Goal: Task Accomplishment & Management: Manage account settings

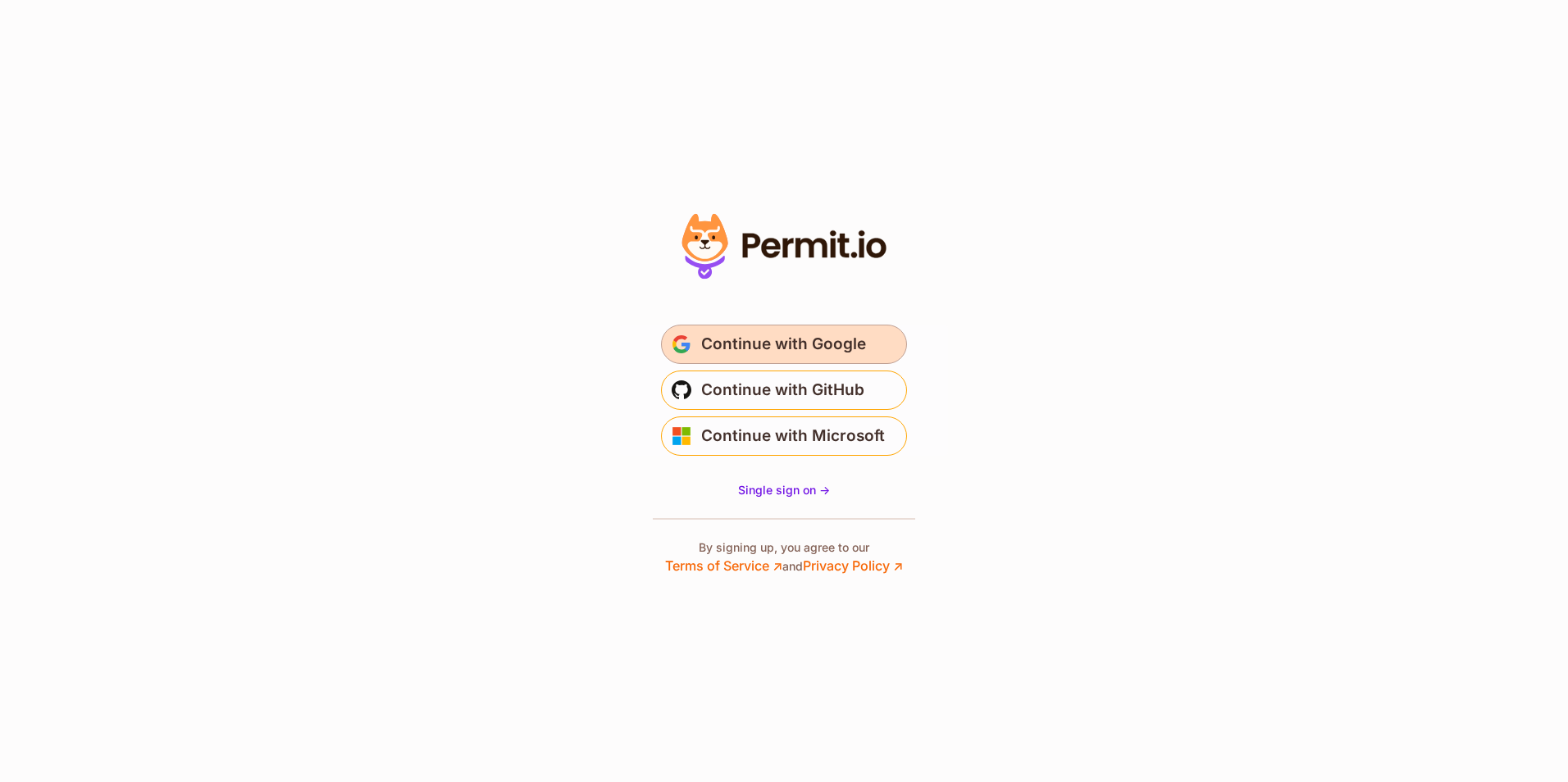
click at [769, 344] on span "Continue with Google" at bounding box center [784, 344] width 165 height 26
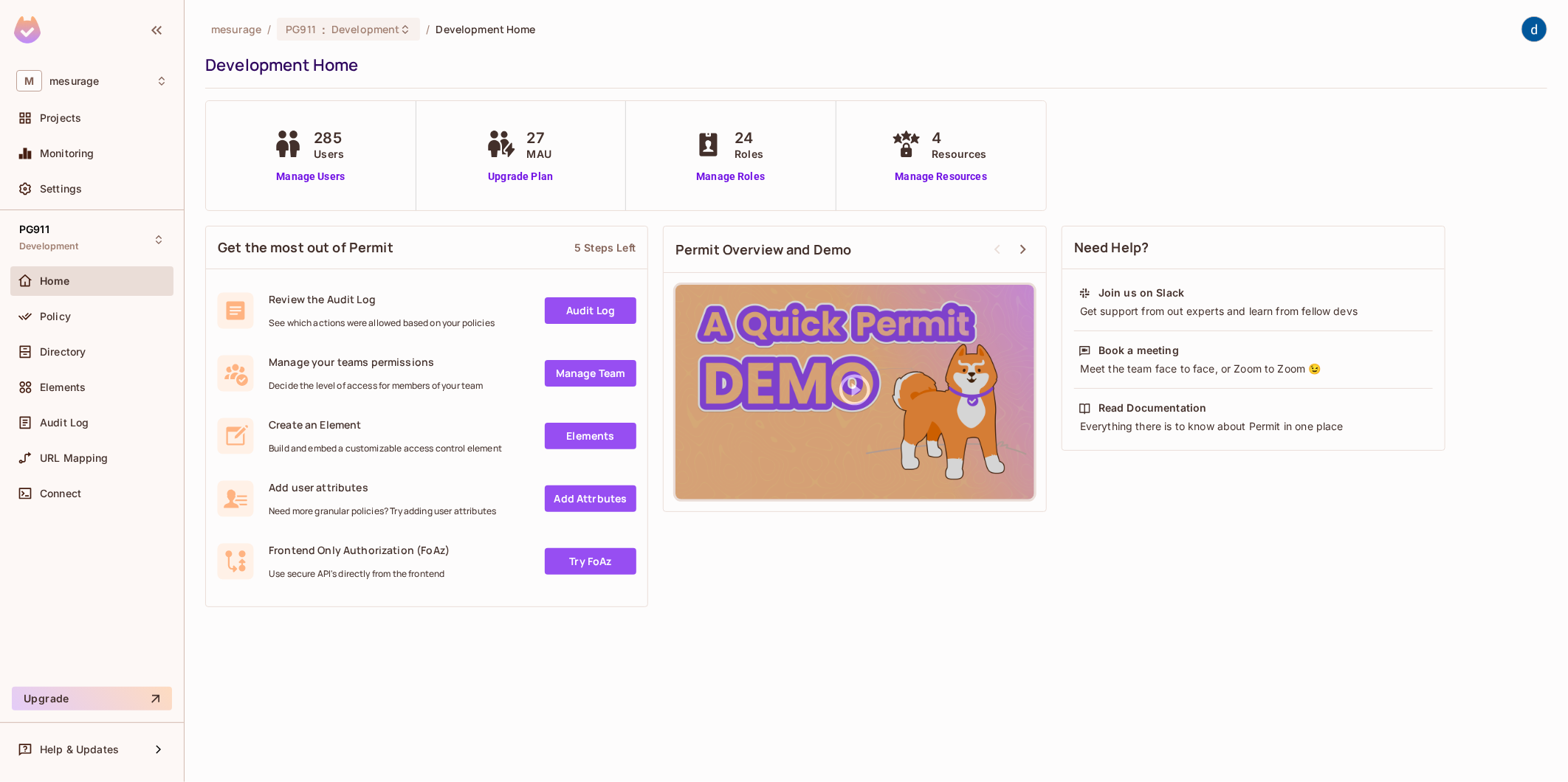
click at [318, 145] on span "285" at bounding box center [329, 138] width 30 height 22
click at [282, 188] on div "285 Users Manage Users" at bounding box center [311, 155] width 210 height 109
click at [311, 160] on div "285 Users" at bounding box center [310, 144] width 82 height 35
click at [321, 178] on link "Manage Users" at bounding box center [310, 176] width 82 height 16
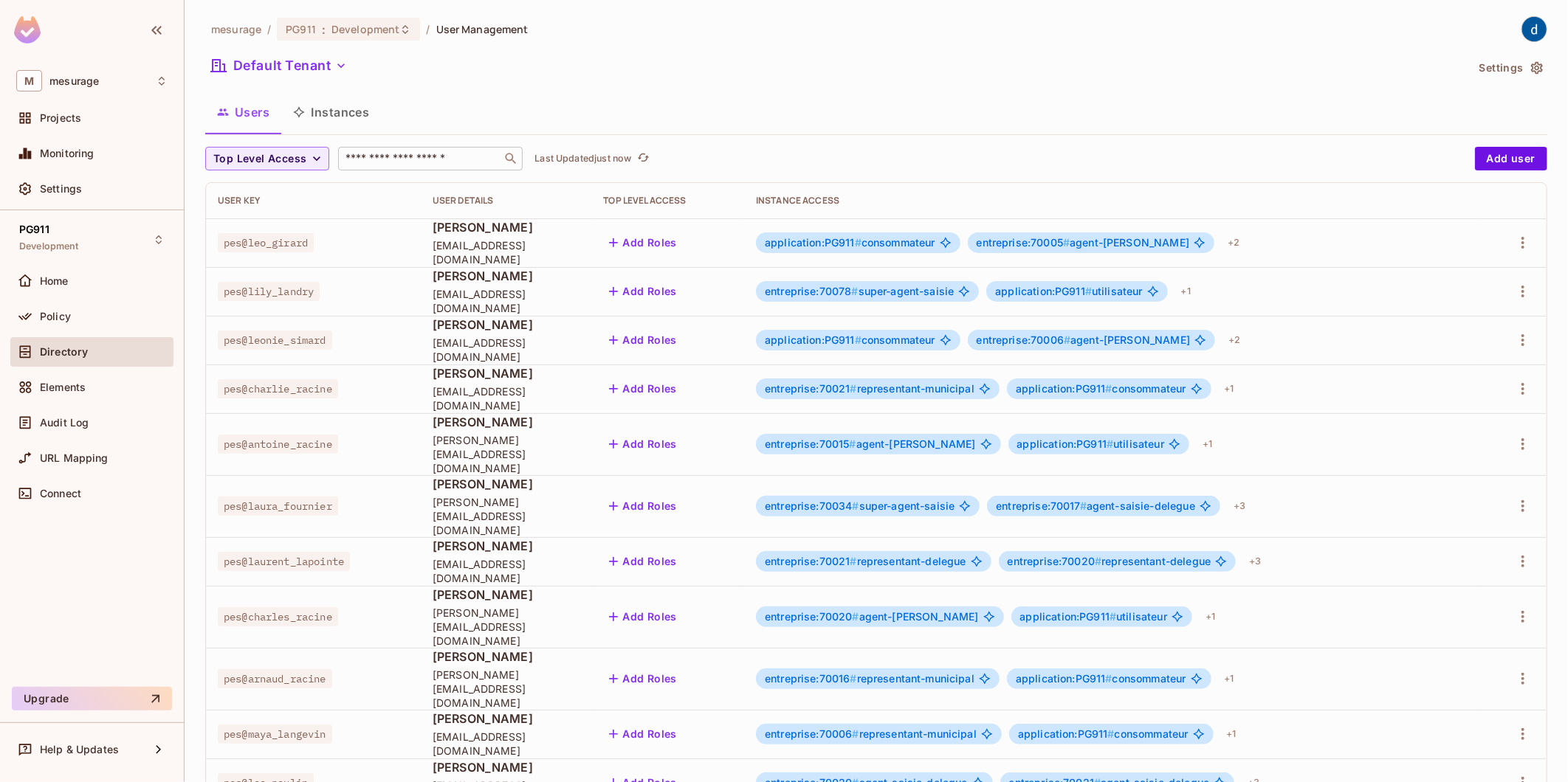
click at [370, 162] on input "text" at bounding box center [420, 159] width 155 height 15
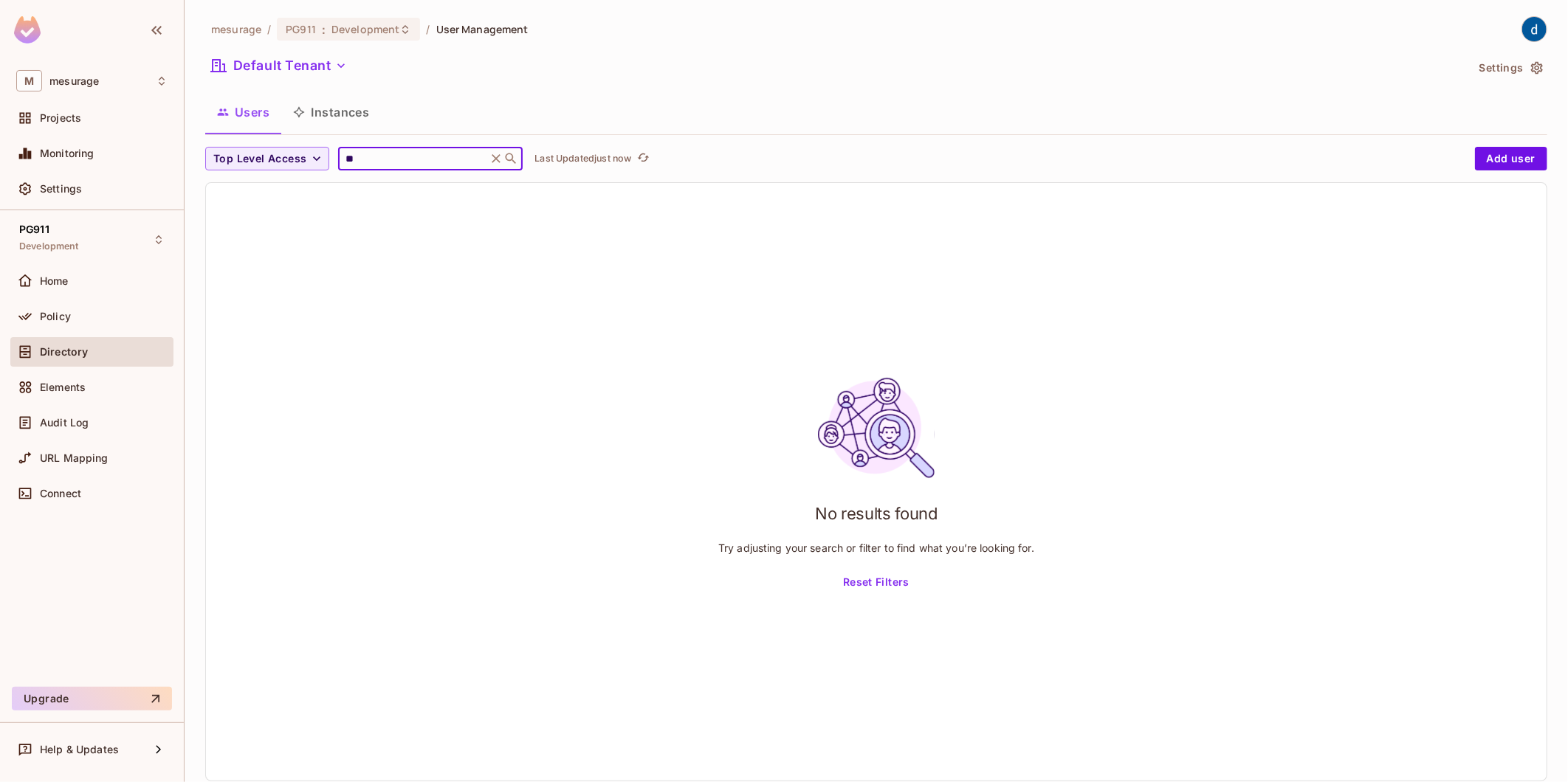
type input "*"
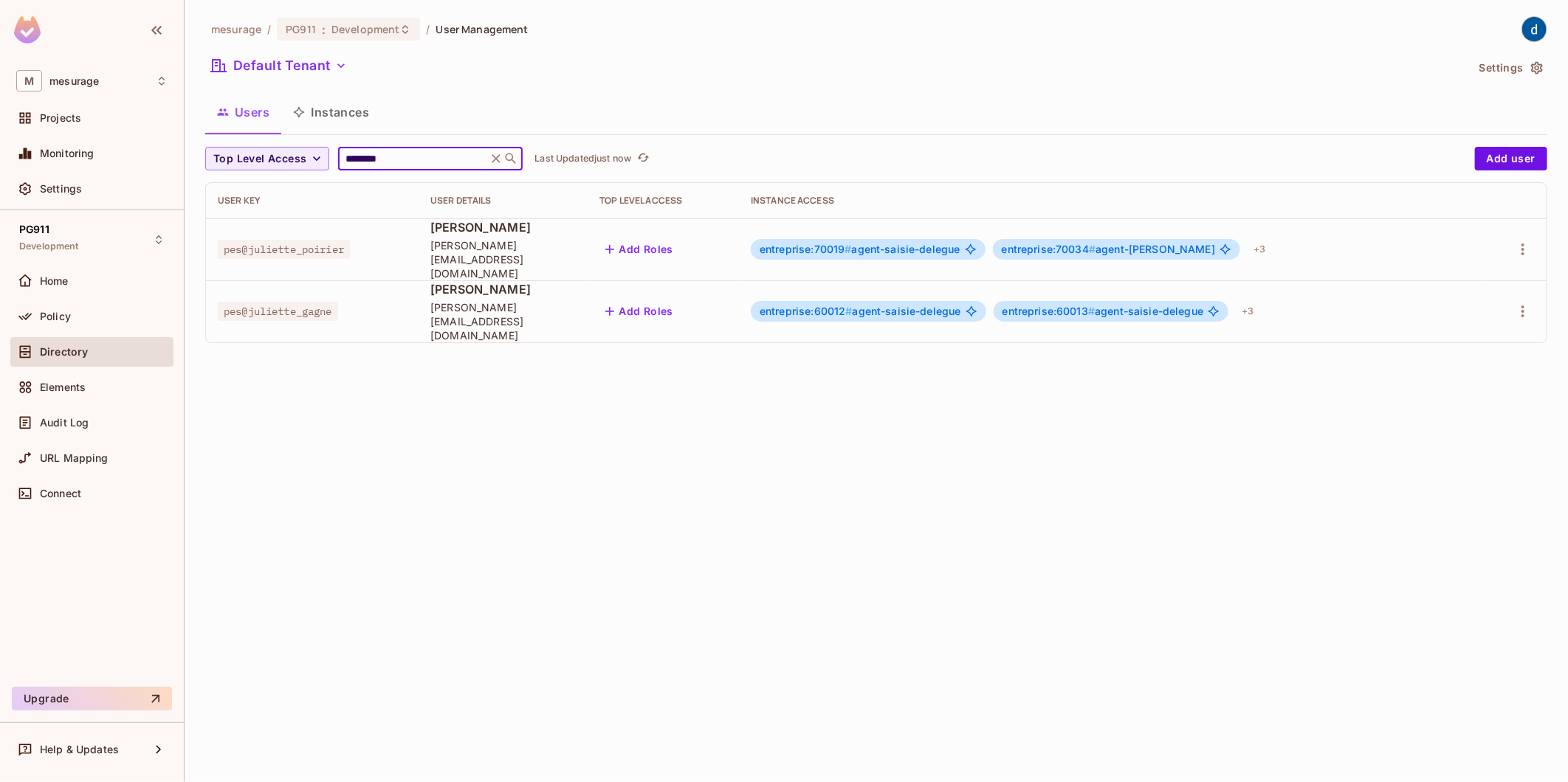
type input "********"
click at [347, 107] on button "Instances" at bounding box center [331, 112] width 100 height 37
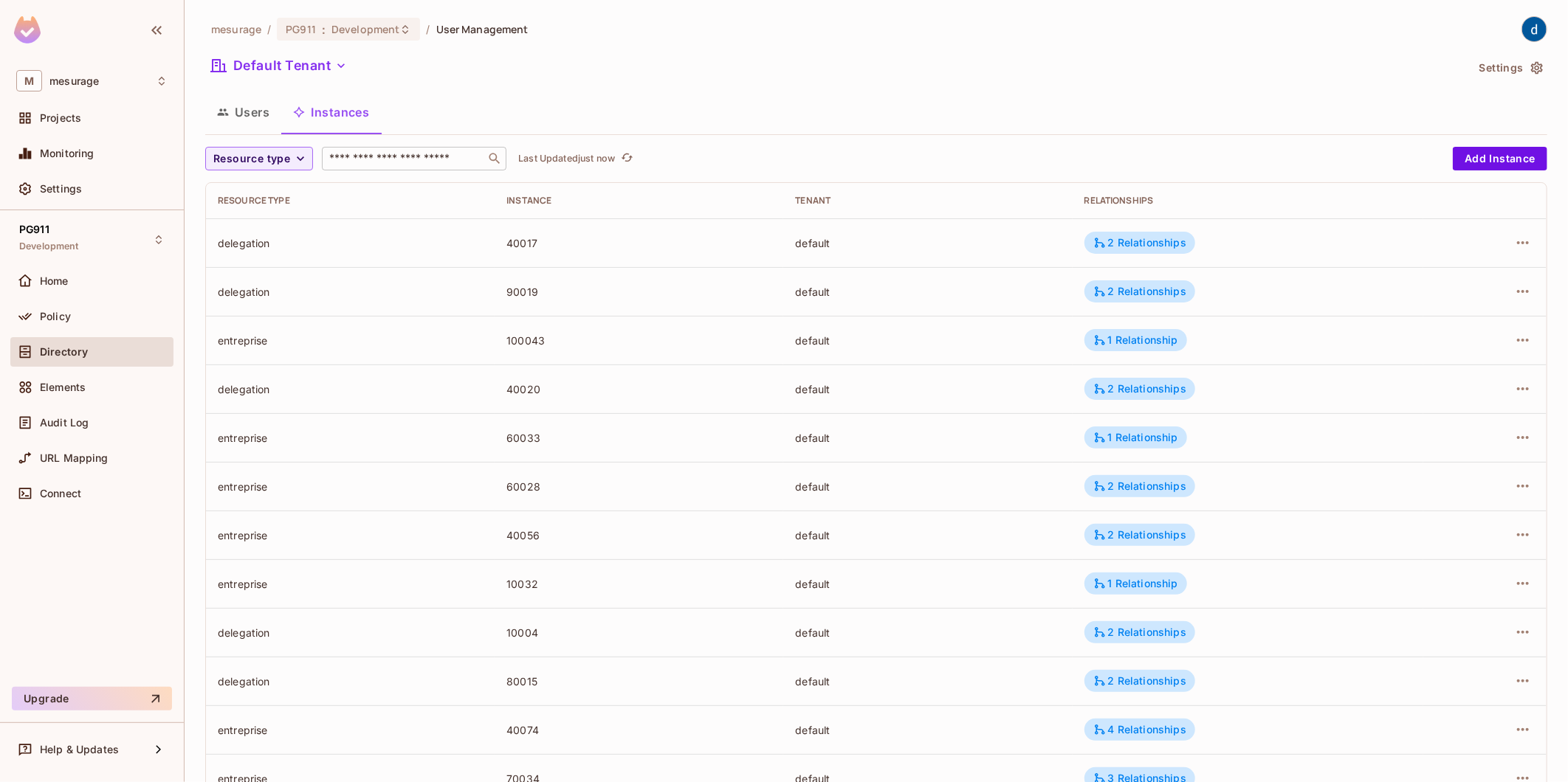
click at [426, 161] on input "text" at bounding box center [404, 159] width 155 height 15
click at [245, 109] on button "Users" at bounding box center [243, 112] width 76 height 37
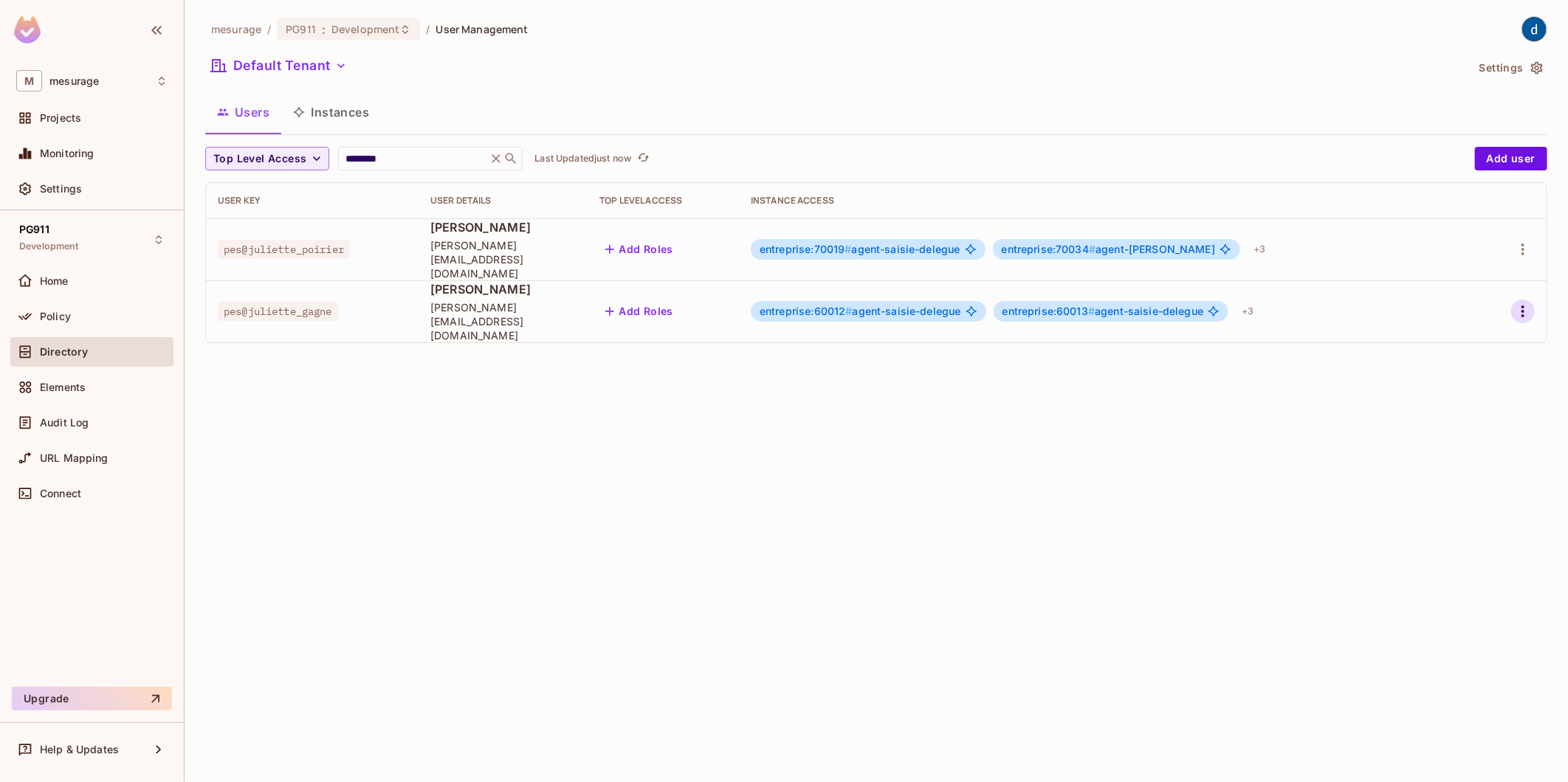
click at [1517, 303] on icon "button" at bounding box center [1523, 311] width 18 height 18
click at [1158, 419] on div at bounding box center [784, 391] width 1568 height 782
